Goal: Navigation & Orientation: Find specific page/section

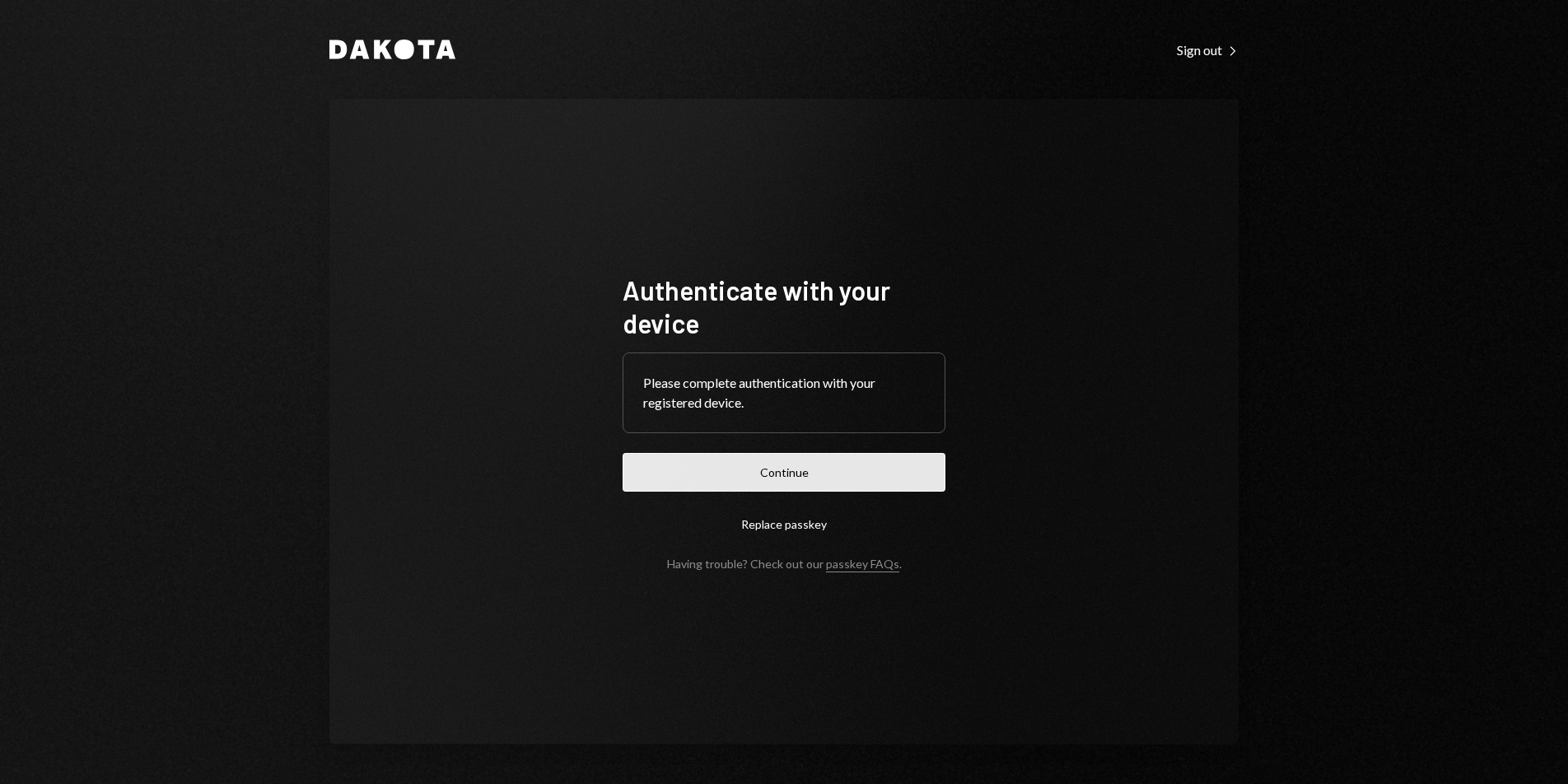
click at [833, 472] on button "Continue" at bounding box center [783, 472] width 323 height 38
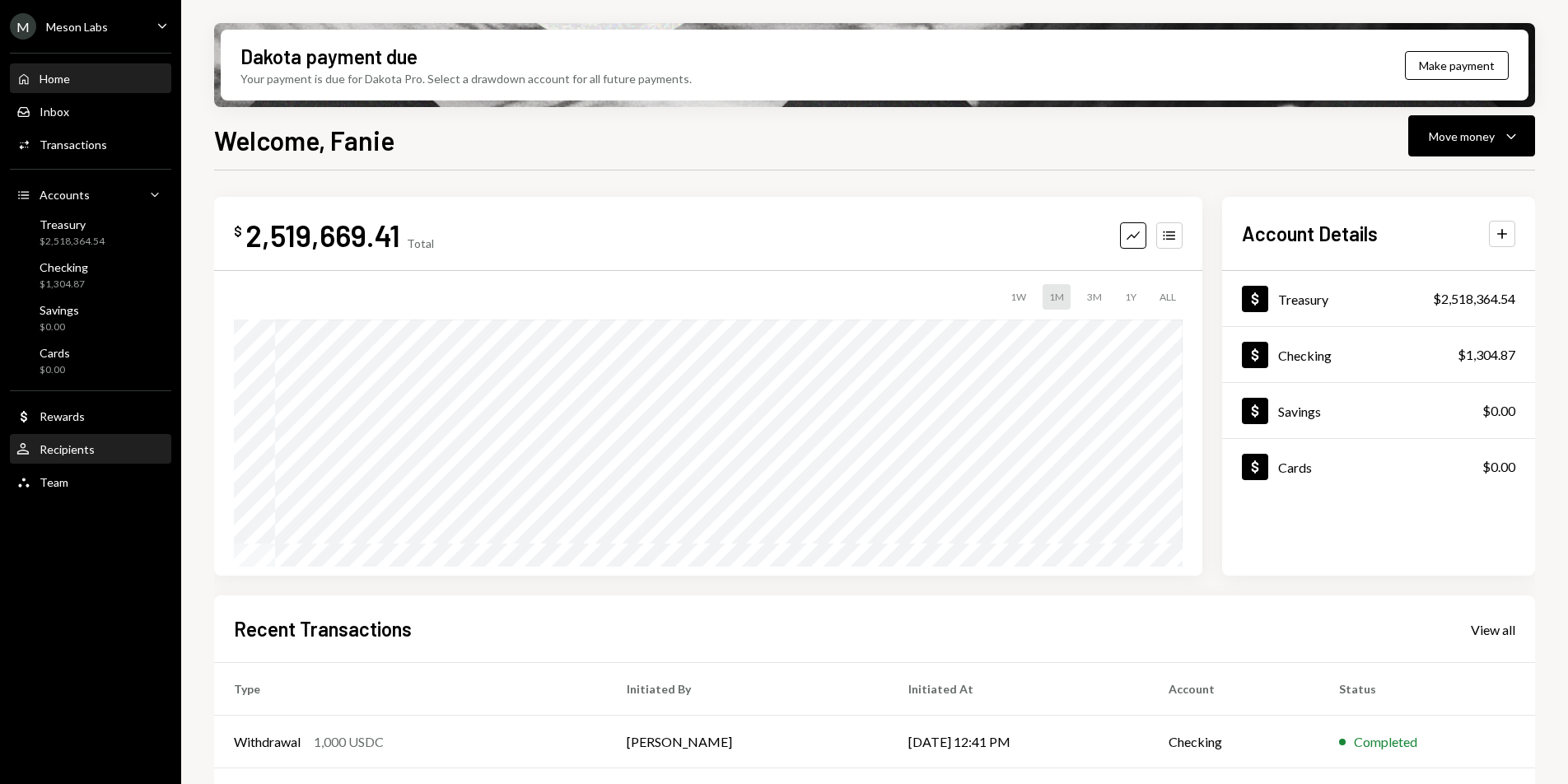
click at [67, 444] on div "Recipients" at bounding box center [66, 449] width 55 height 14
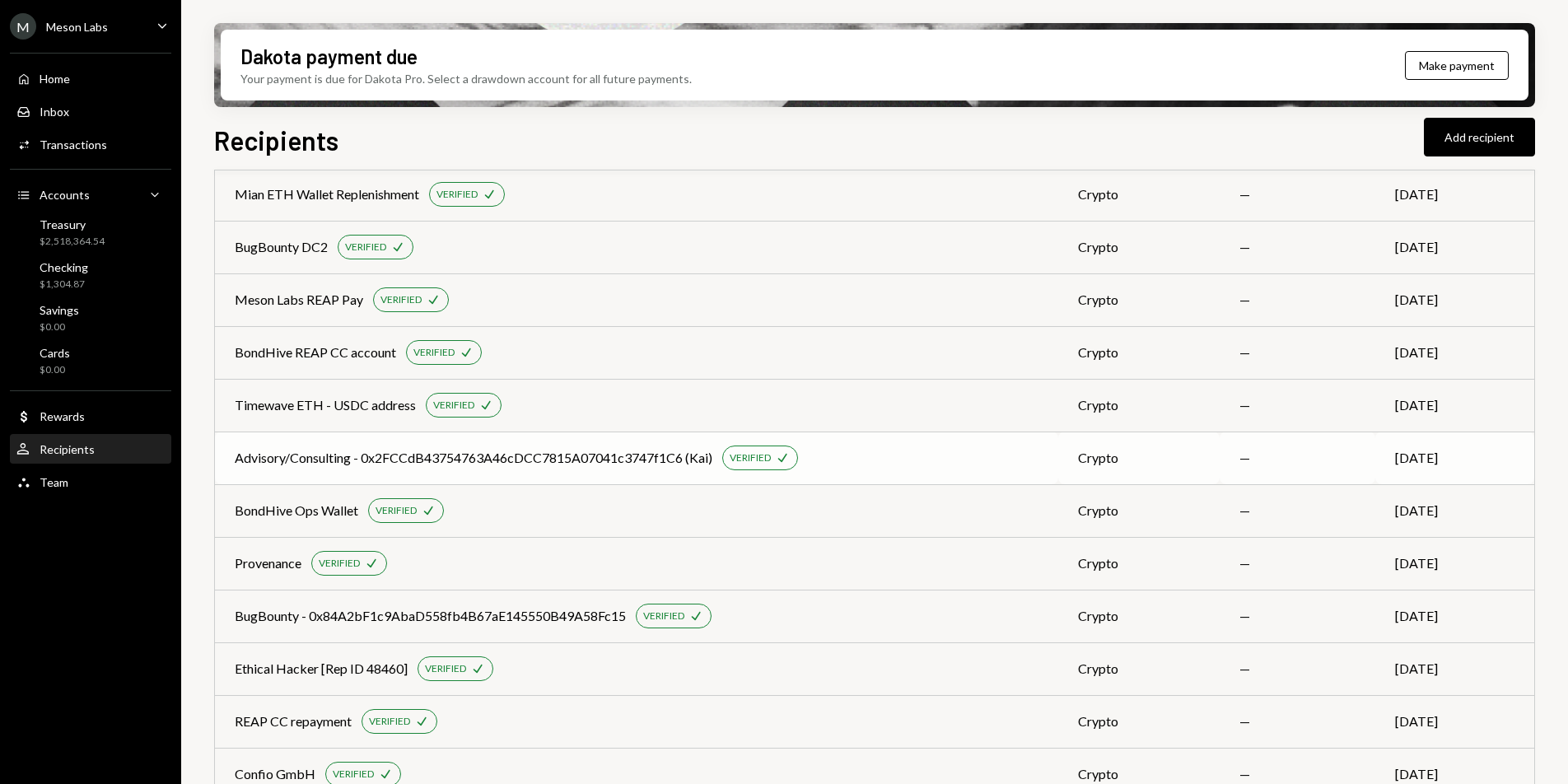
scroll to position [556, 0]
click at [289, 398] on div "Timewave ETH - USDC address" at bounding box center [325, 405] width 181 height 20
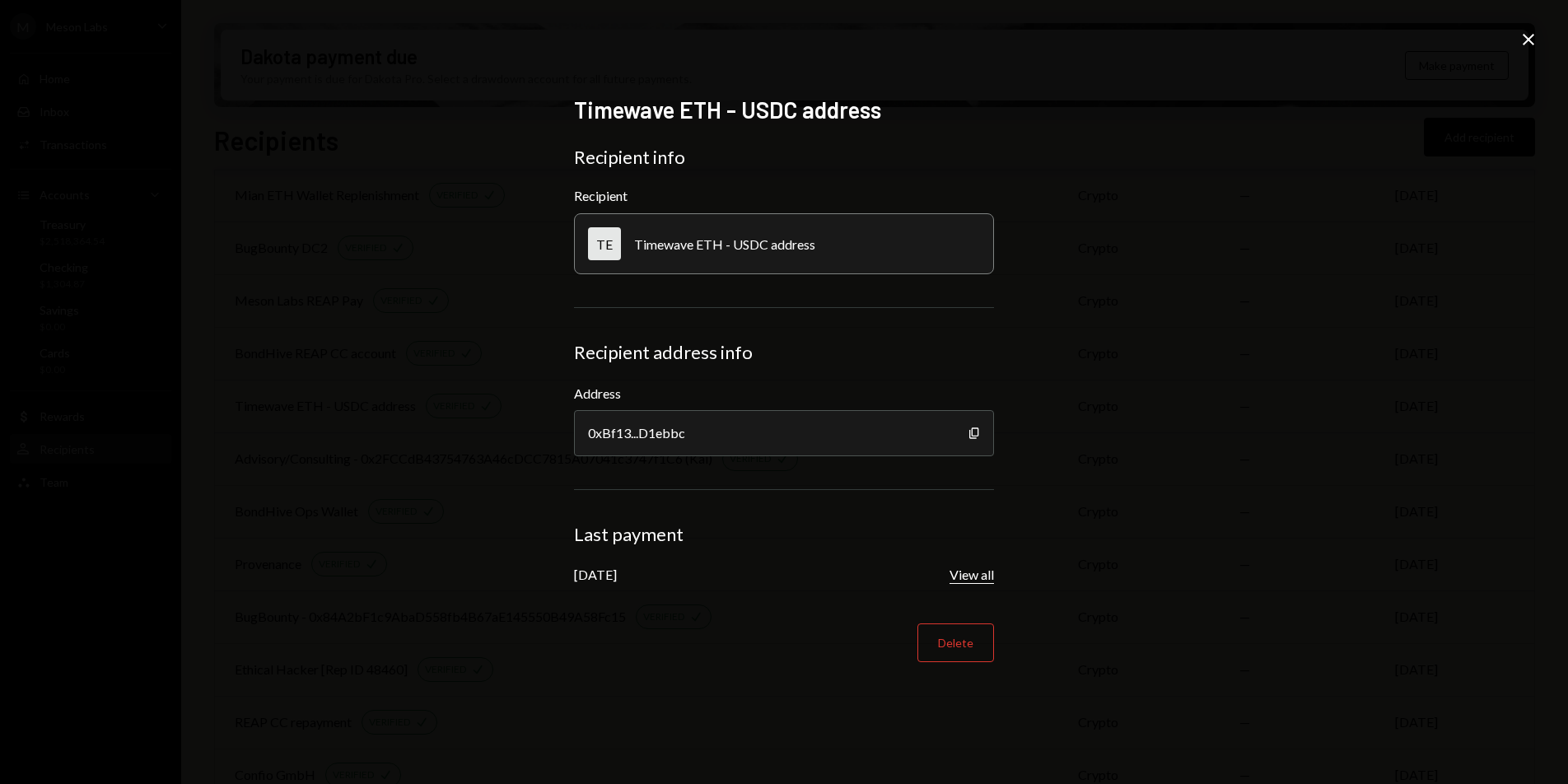
click at [960, 572] on button "View all" at bounding box center [972, 575] width 44 height 17
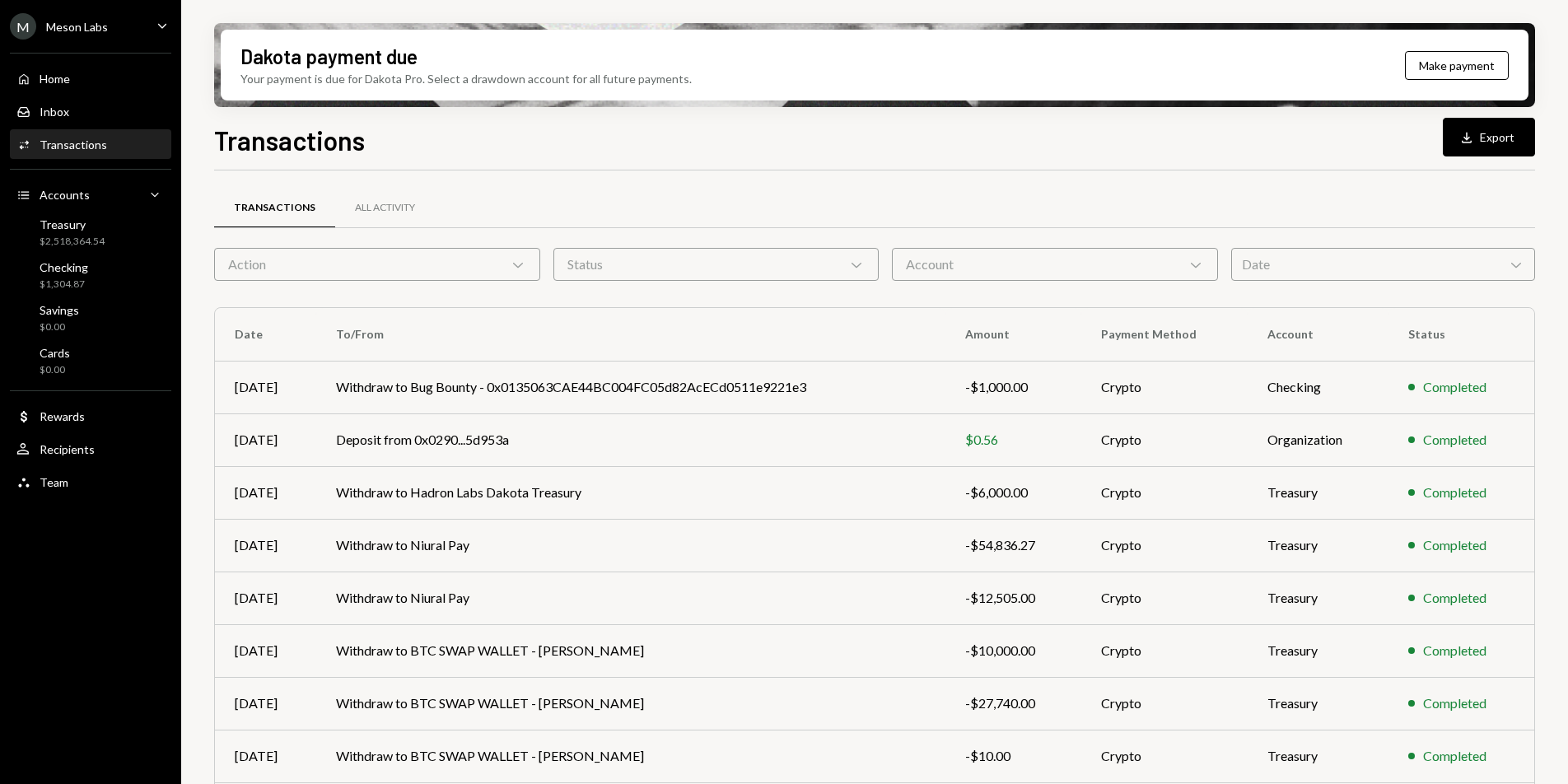
click at [926, 258] on div "Account Chevron Down" at bounding box center [1055, 264] width 326 height 33
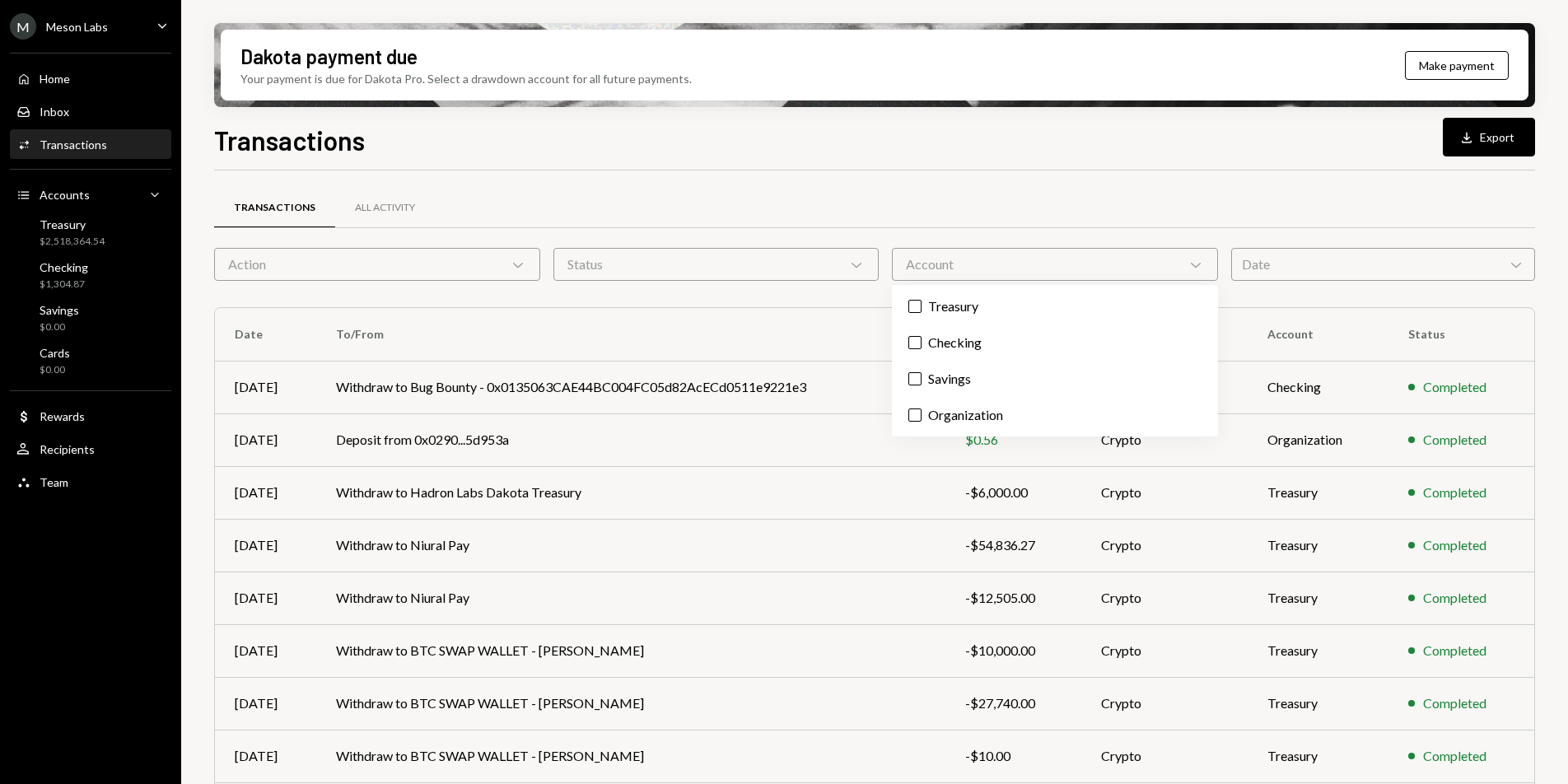
click at [926, 258] on div "Account Chevron Down" at bounding box center [1055, 264] width 326 height 33
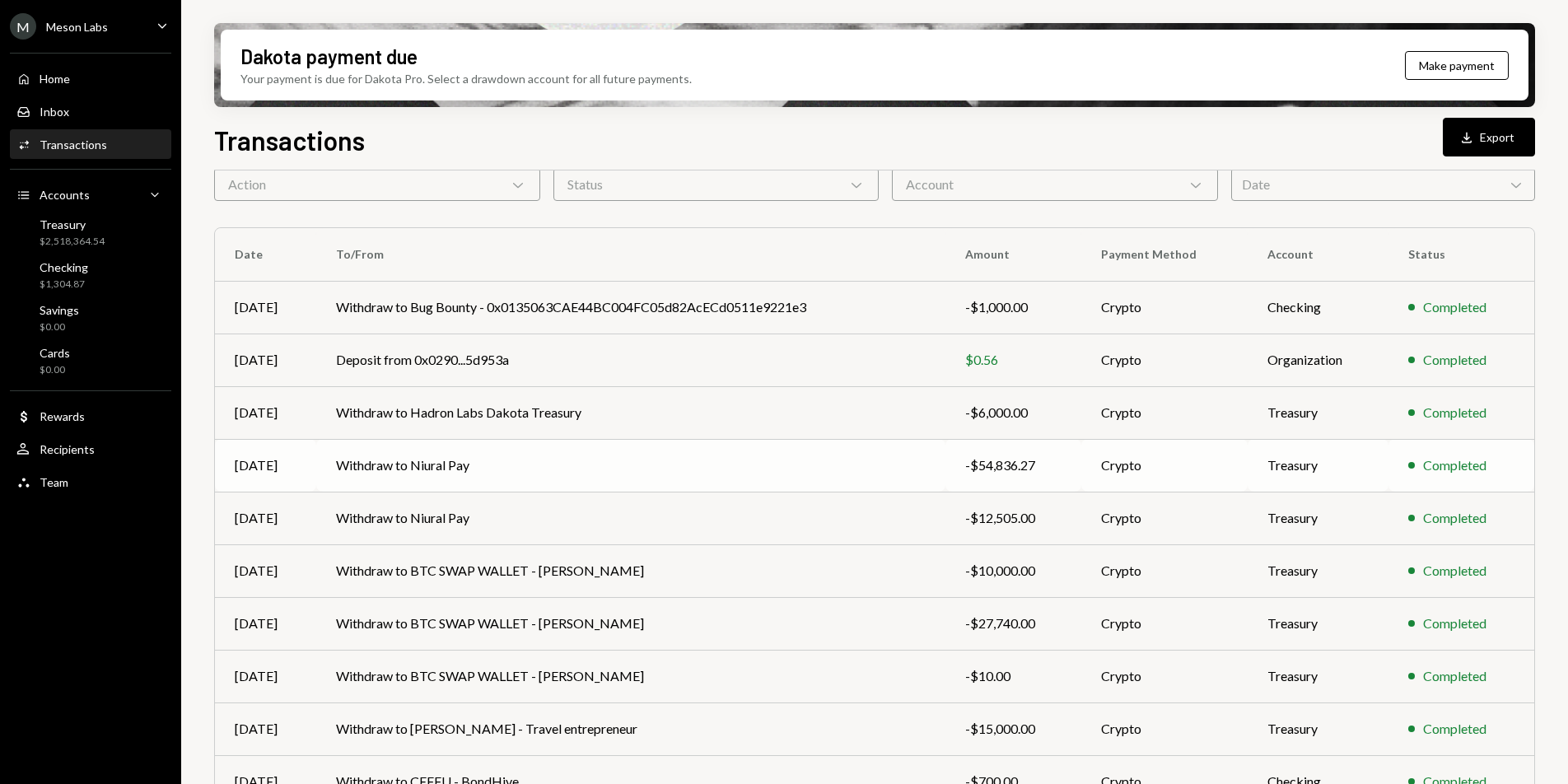
scroll to position [154, 0]
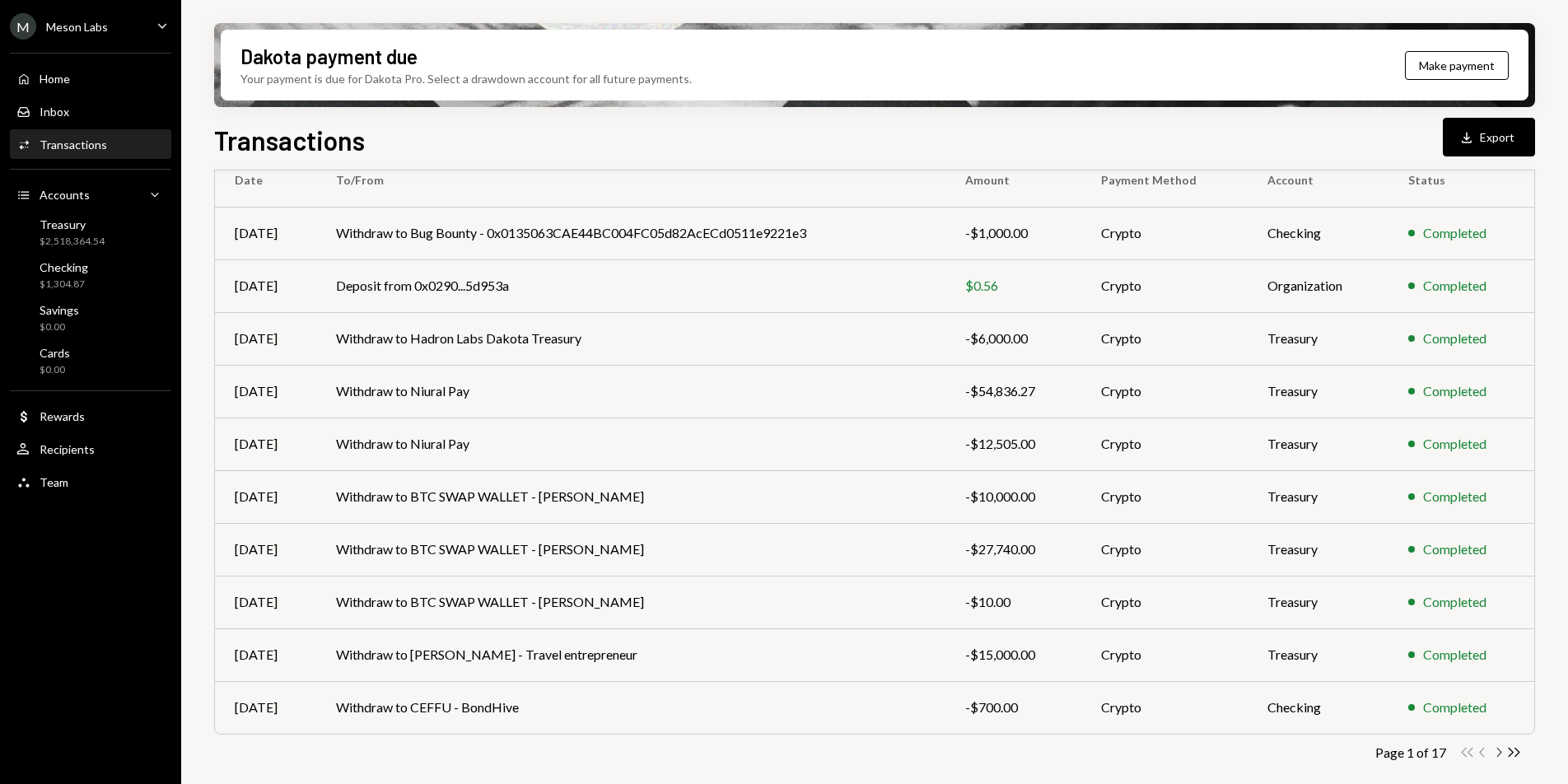
click at [1502, 752] on icon "Chevron Right" at bounding box center [1498, 753] width 15 height 15
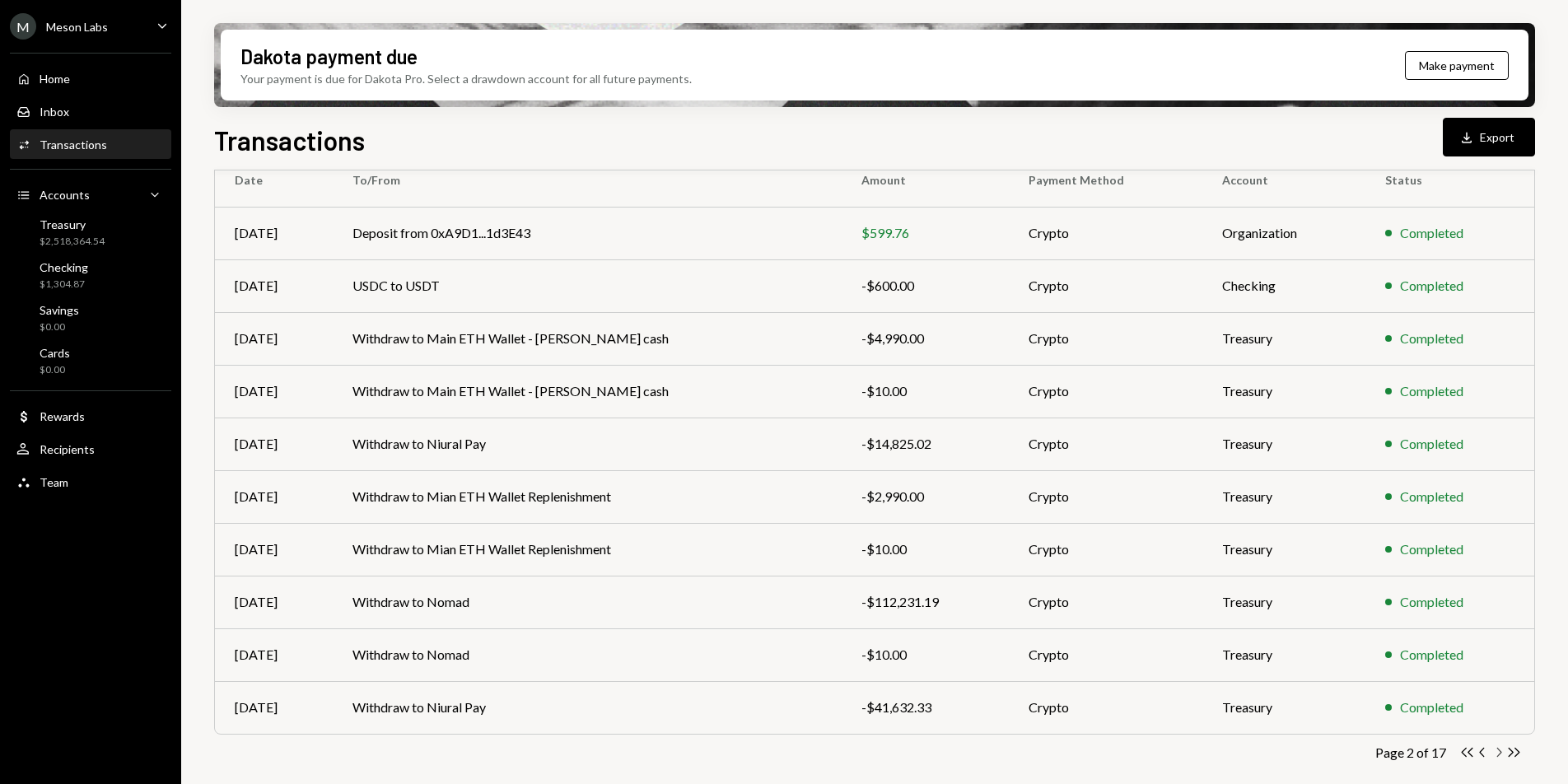
click at [1494, 752] on icon "Chevron Right" at bounding box center [1498, 753] width 15 height 15
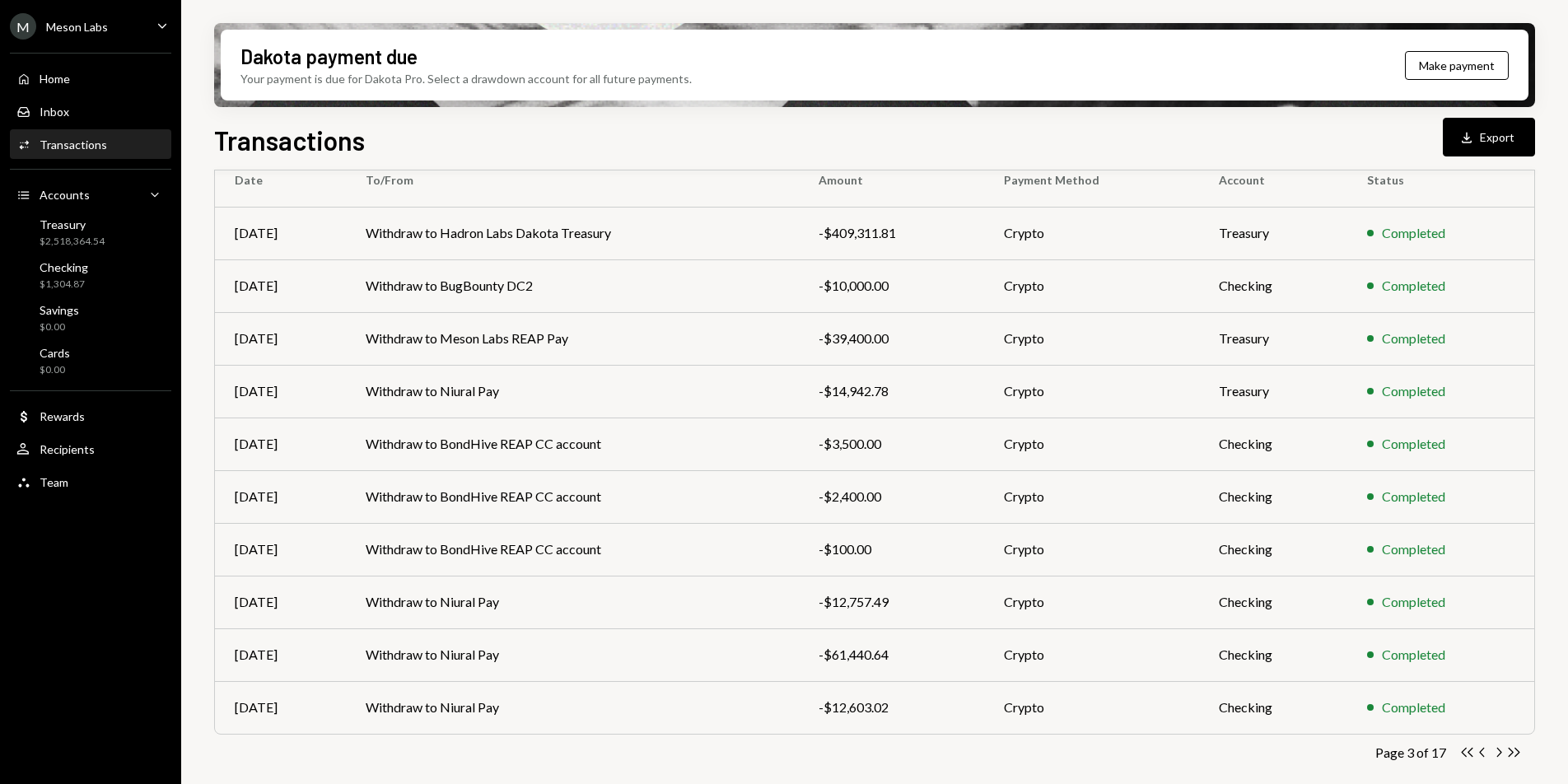
click at [1497, 753] on icon "Chevron Right" at bounding box center [1498, 753] width 15 height 15
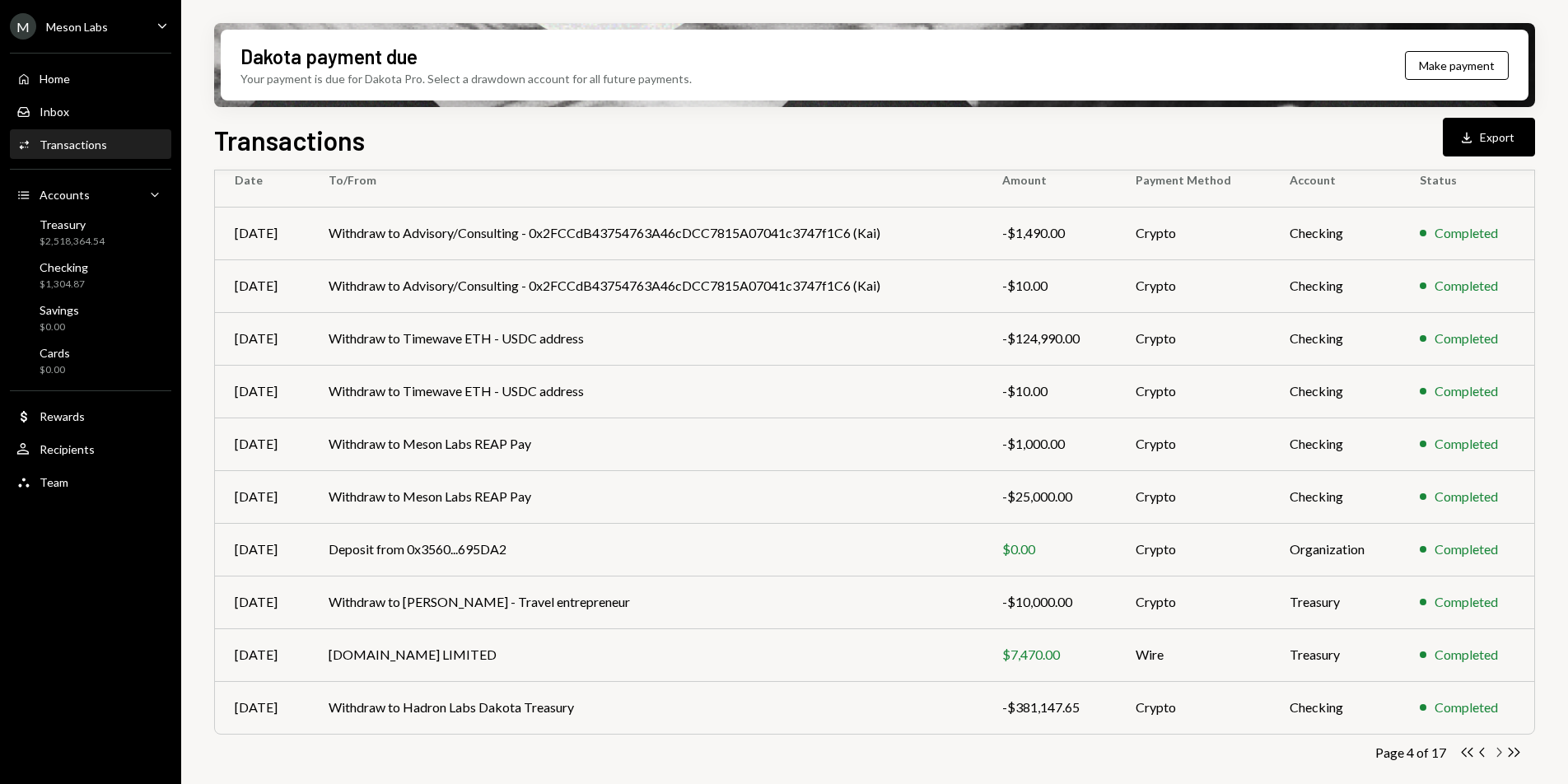
click at [1501, 750] on icon "button" at bounding box center [1500, 752] width 5 height 9
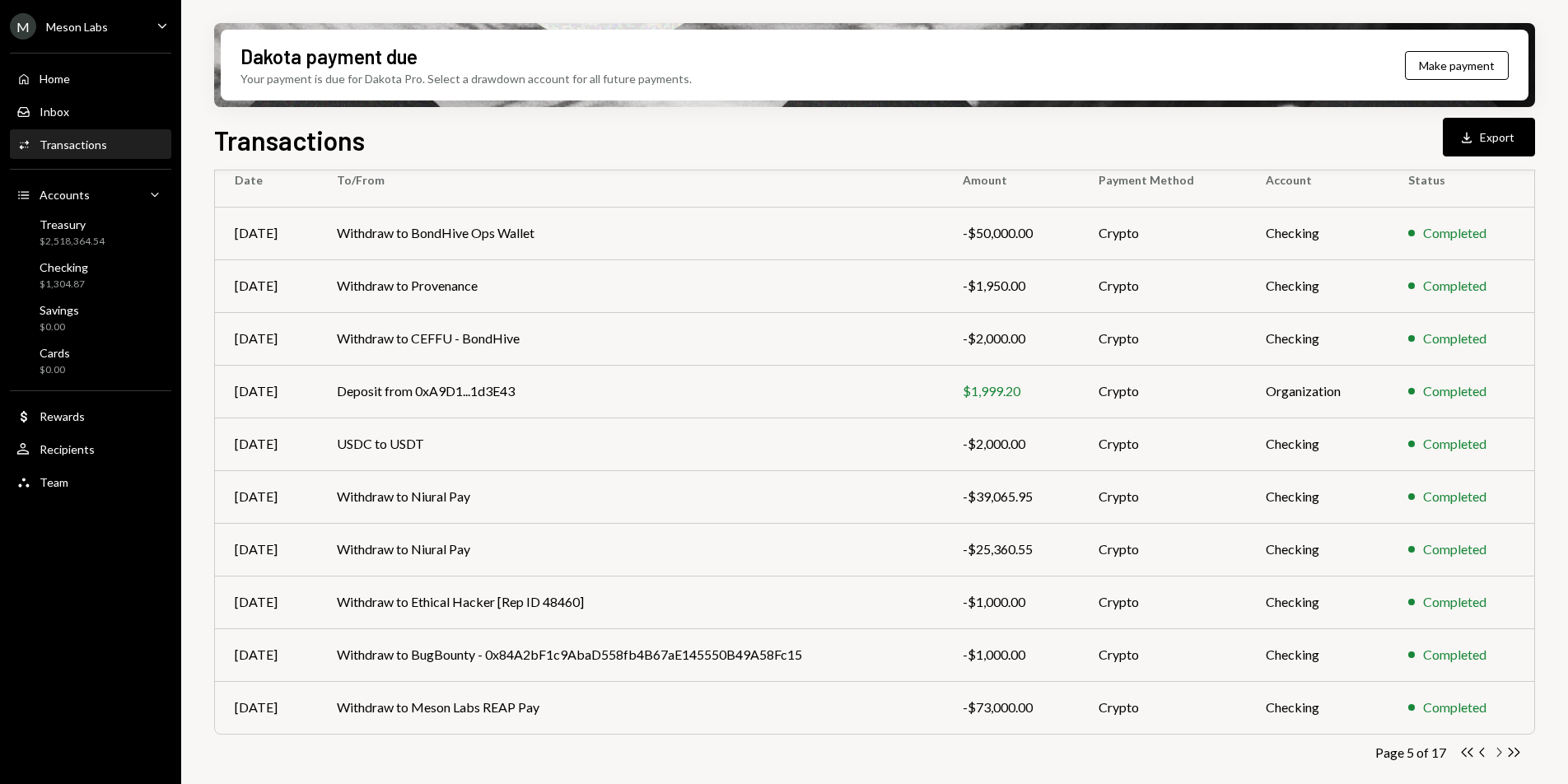
click at [1502, 750] on icon "Chevron Right" at bounding box center [1498, 753] width 15 height 15
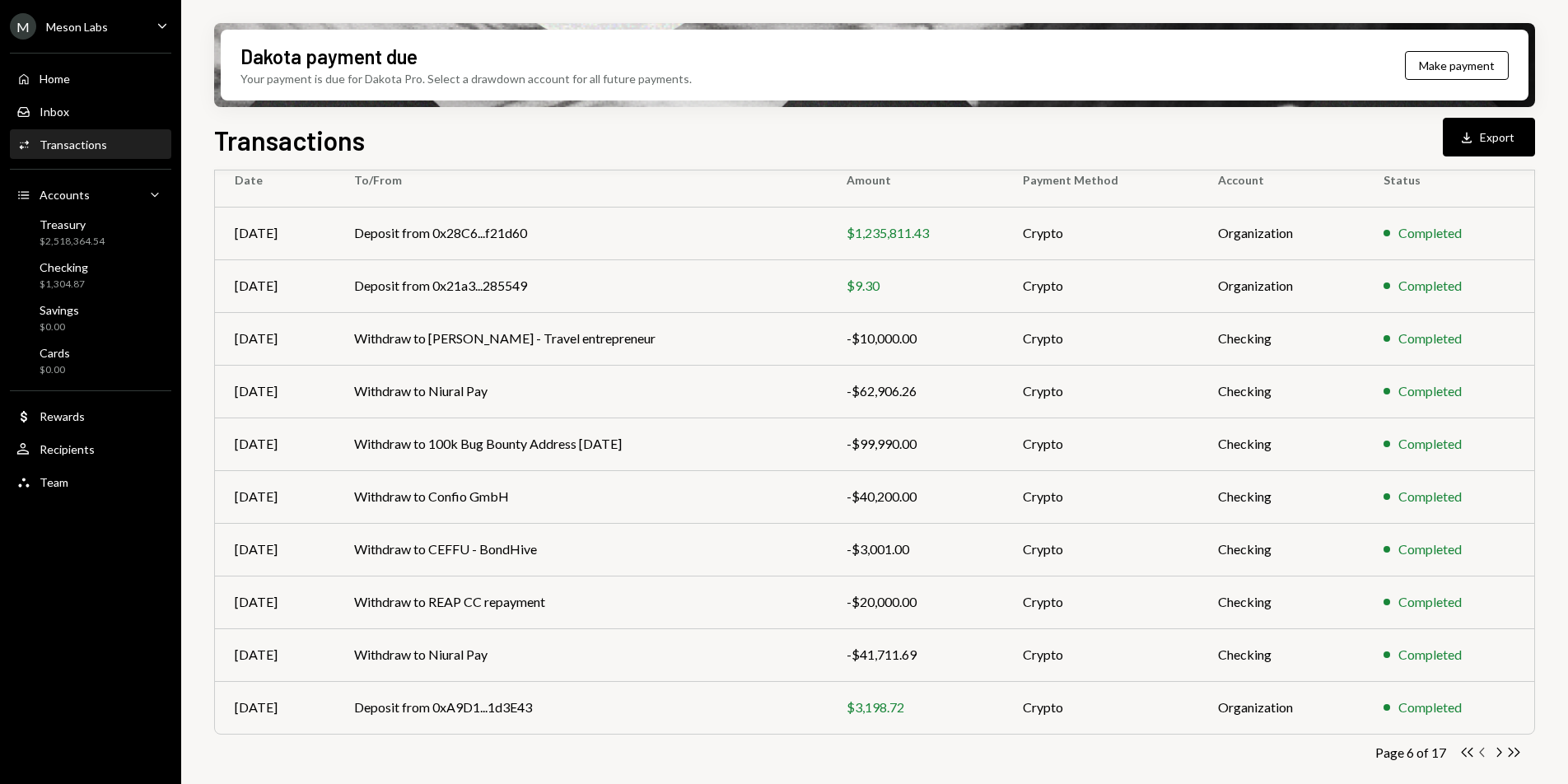
click at [1484, 758] on icon "Chevron Left" at bounding box center [1483, 753] width 15 height 15
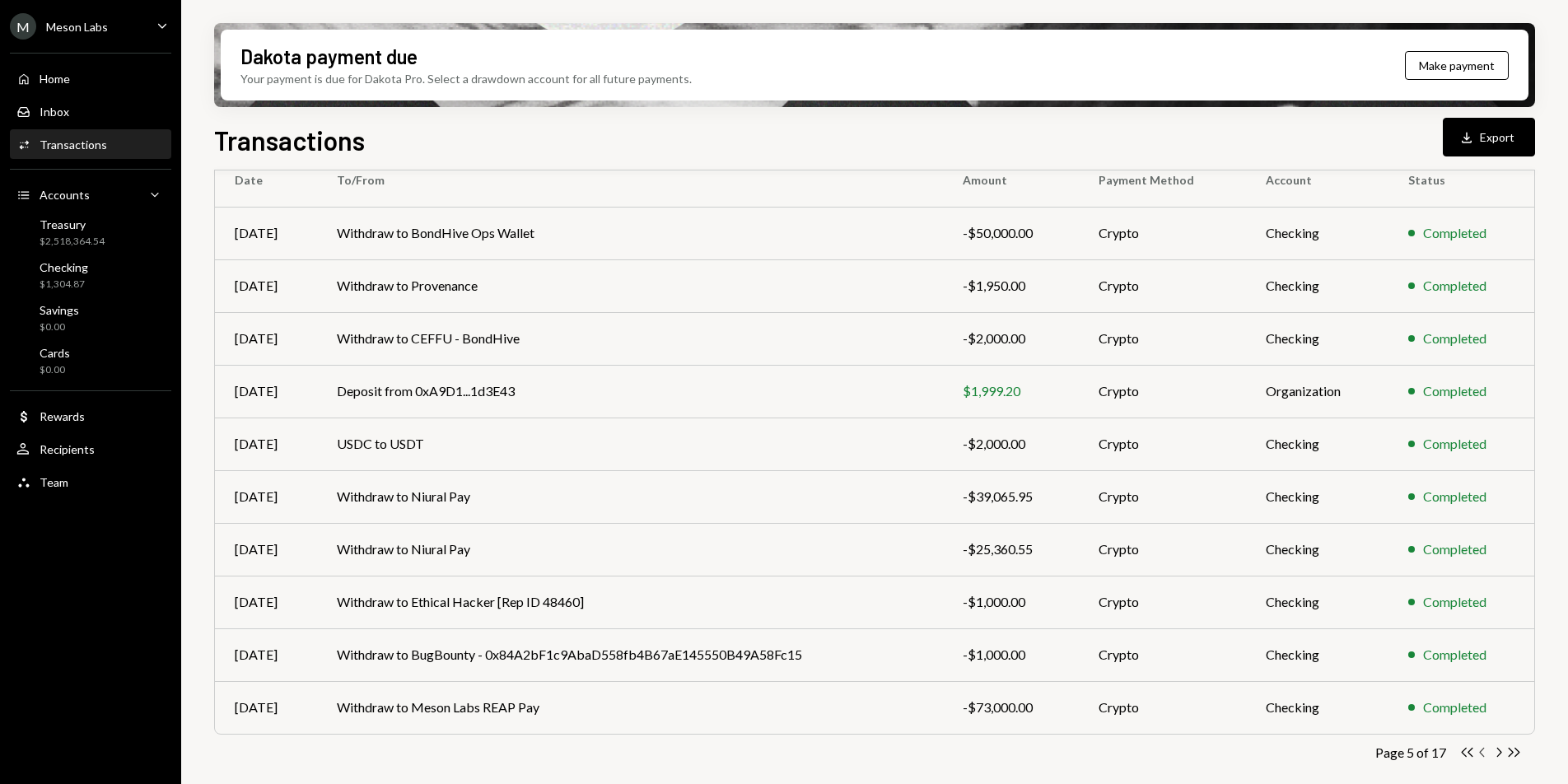
click at [1483, 753] on icon "Chevron Left" at bounding box center [1483, 753] width 15 height 15
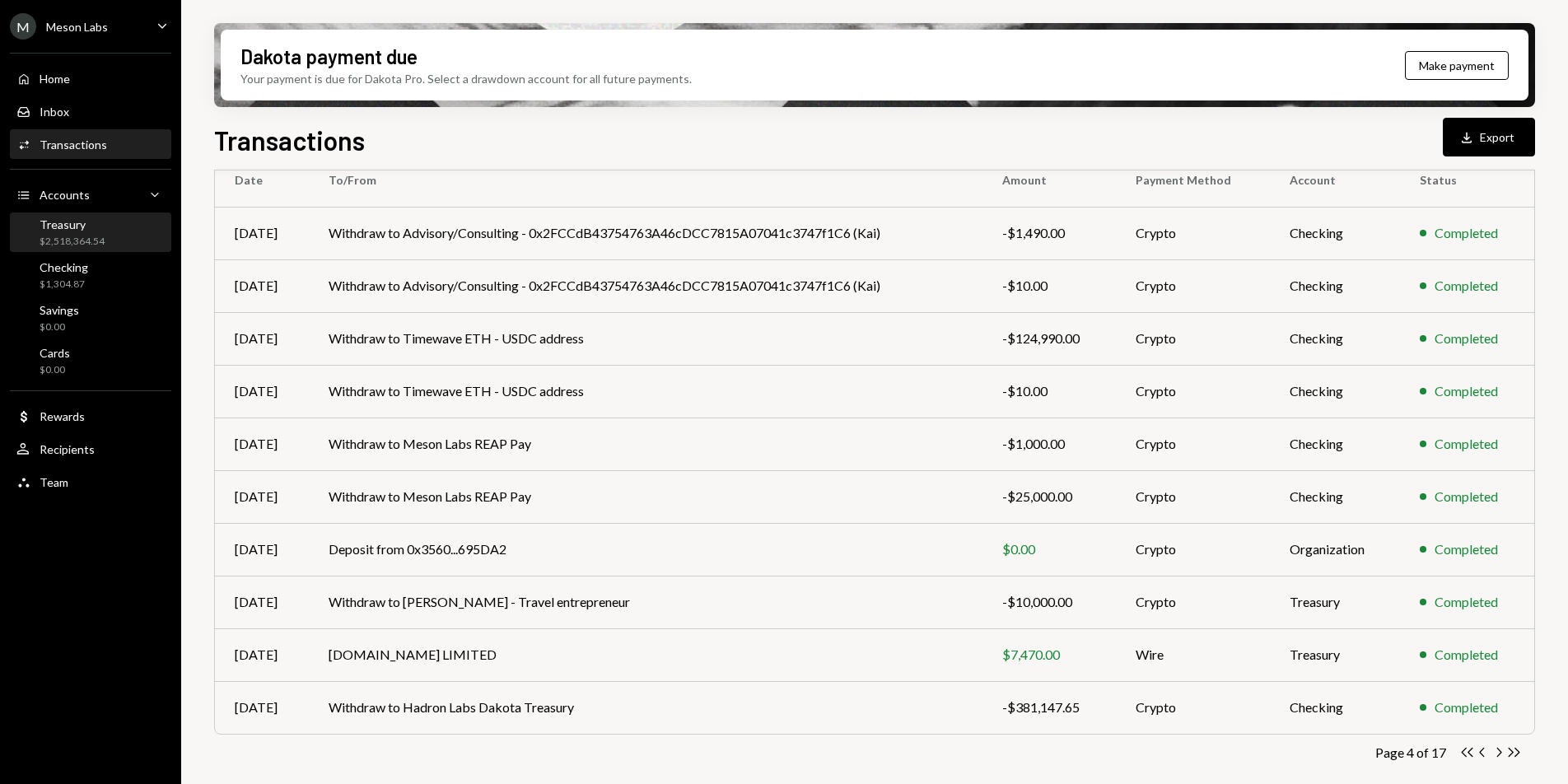
click at [86, 235] on div "$2,518,364.54" at bounding box center [72, 242] width 65 height 14
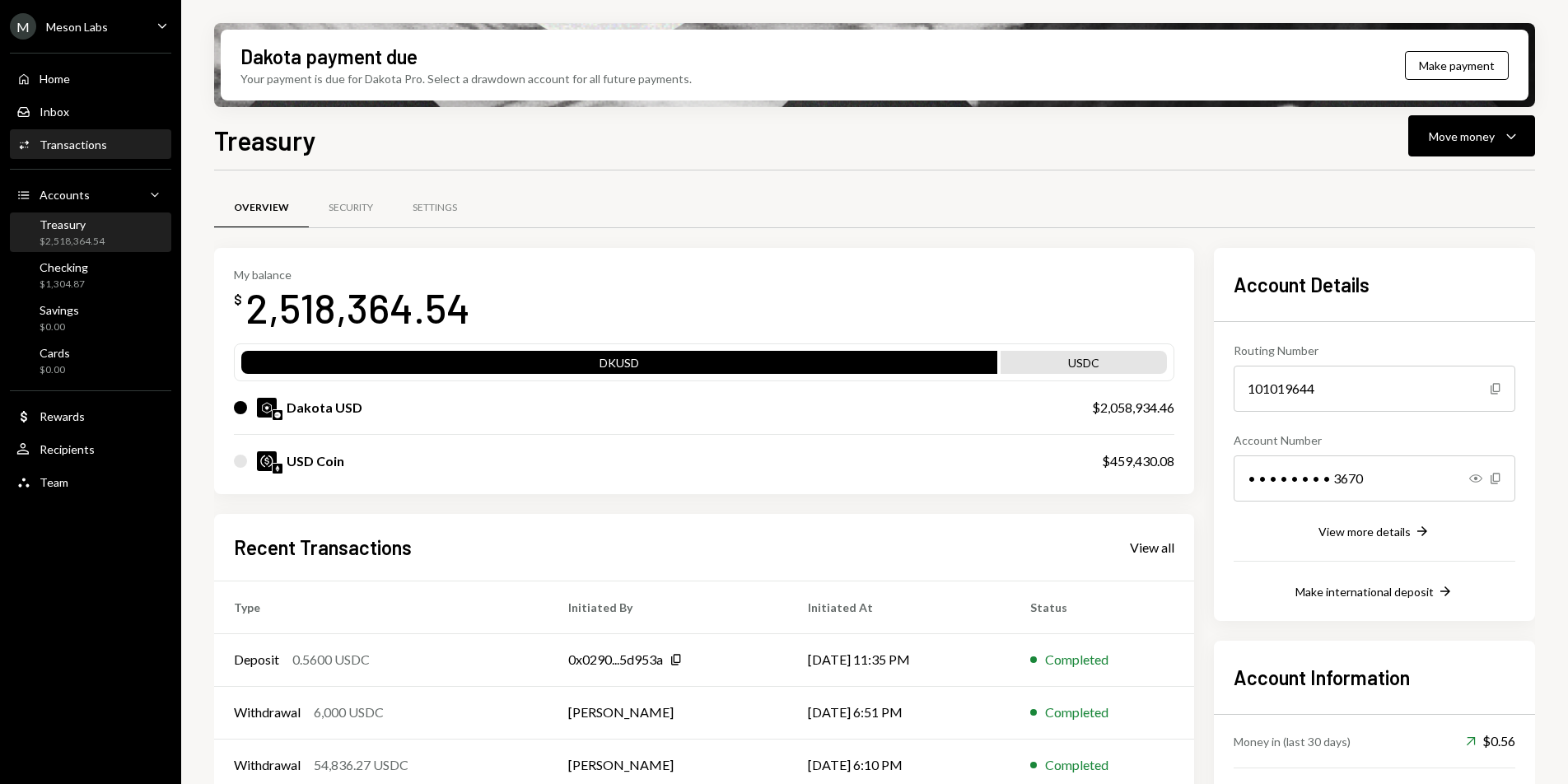
click at [106, 148] on div "Activities Transactions" at bounding box center [90, 145] width 148 height 14
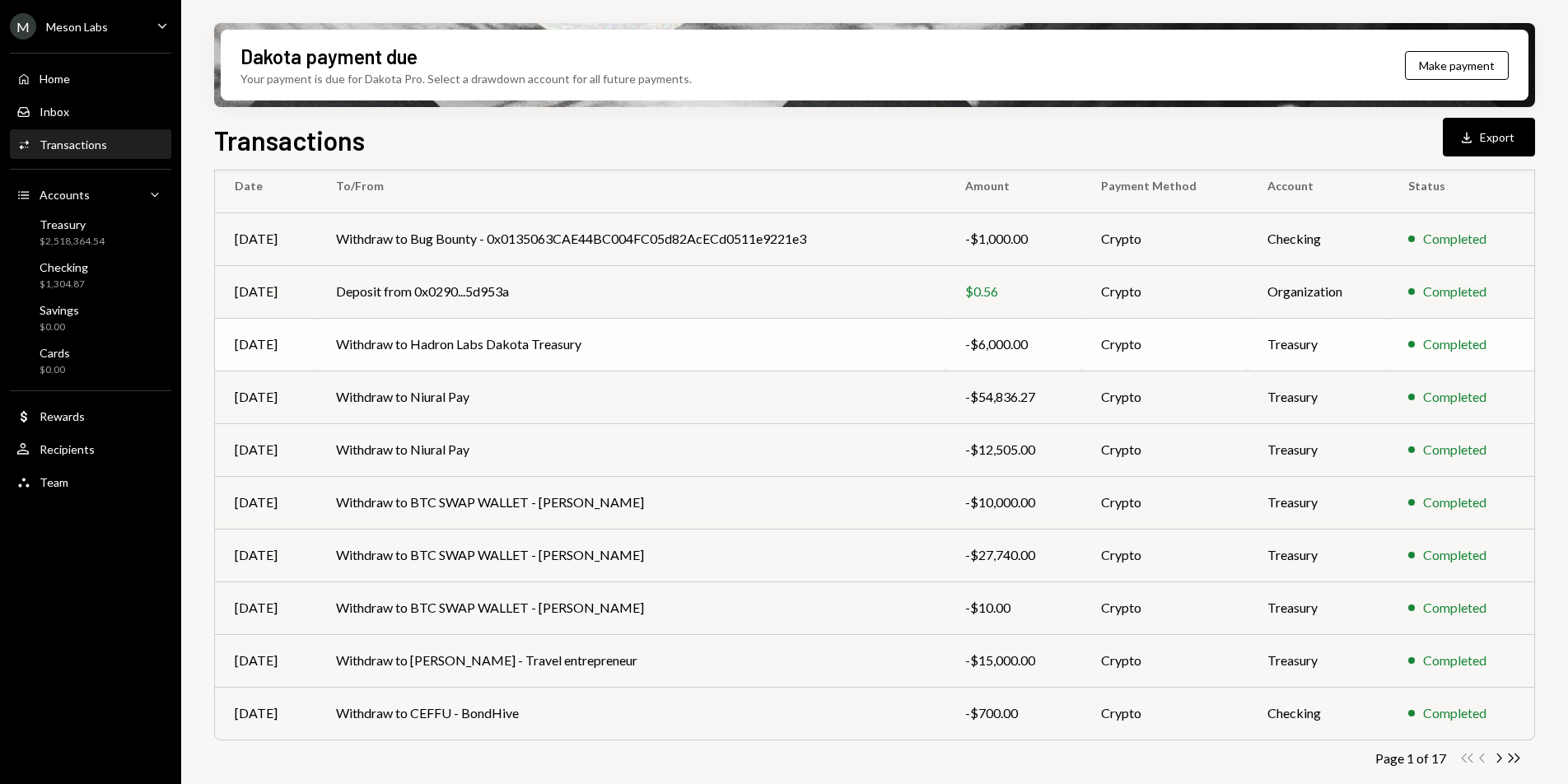
scroll to position [154, 0]
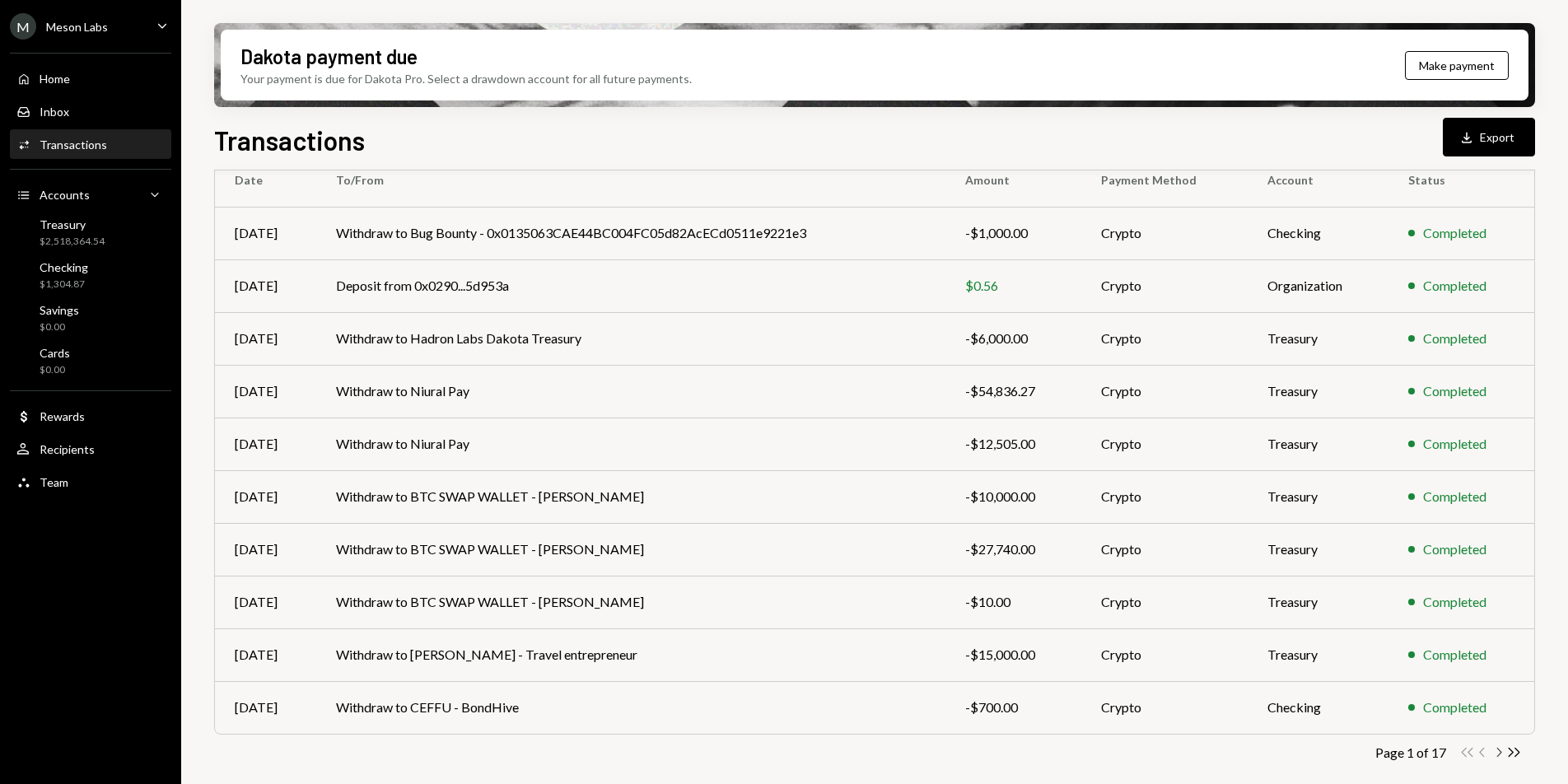
click at [1495, 752] on icon "Chevron Right" at bounding box center [1498, 753] width 15 height 15
